Goal: Task Accomplishment & Management: Manage account settings

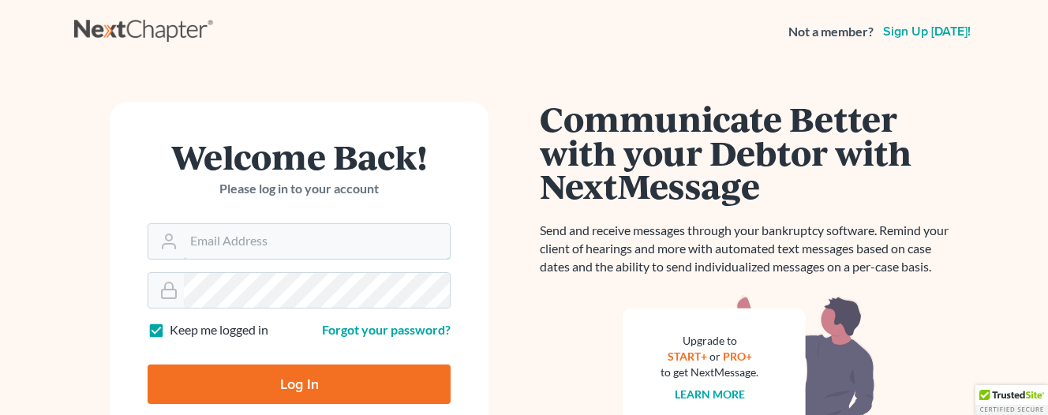
type input "[EMAIL_ADDRESS][DOMAIN_NAME]"
click at [326, 368] on input "Log In" at bounding box center [299, 383] width 303 height 39
type input "Thinking..."
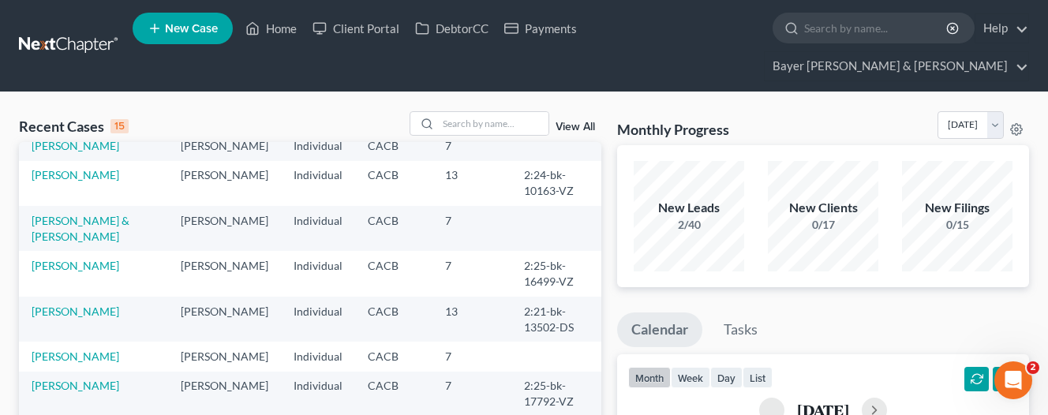
scroll to position [158, 0]
